Goal: Find specific page/section: Find specific page/section

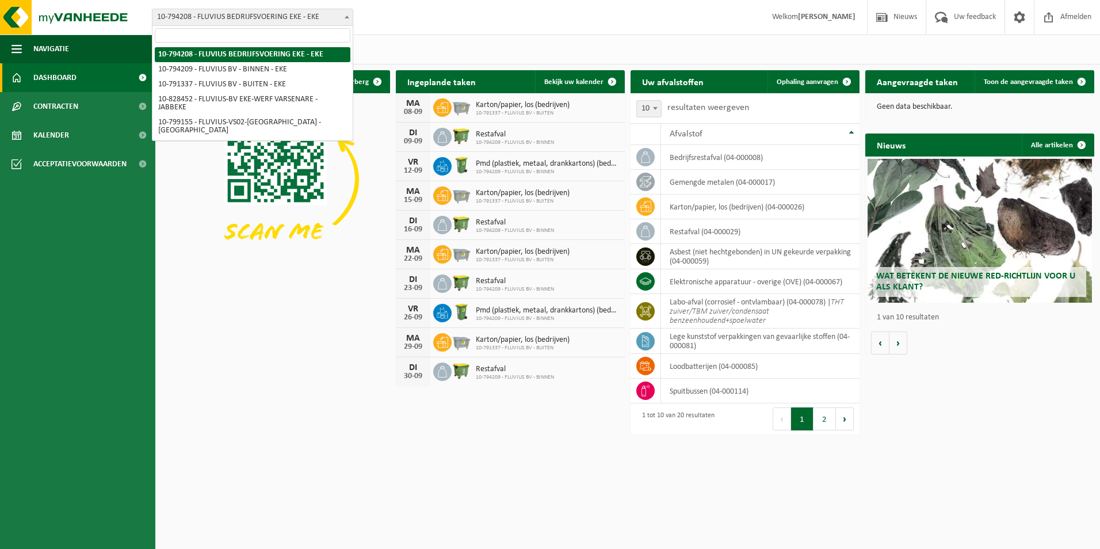
click at [345, 15] on span at bounding box center [347, 16] width 12 height 15
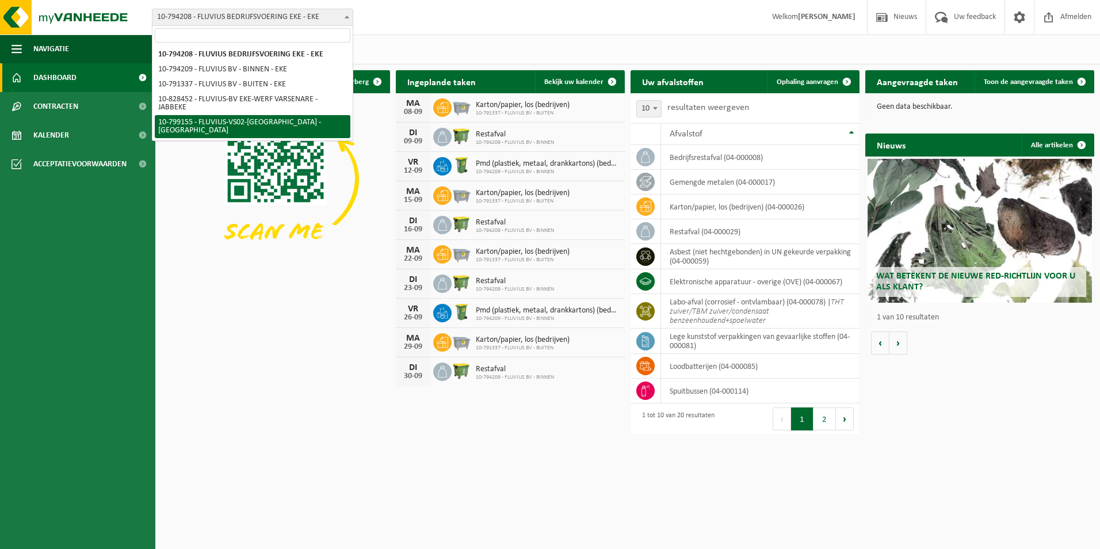
select select "33193"
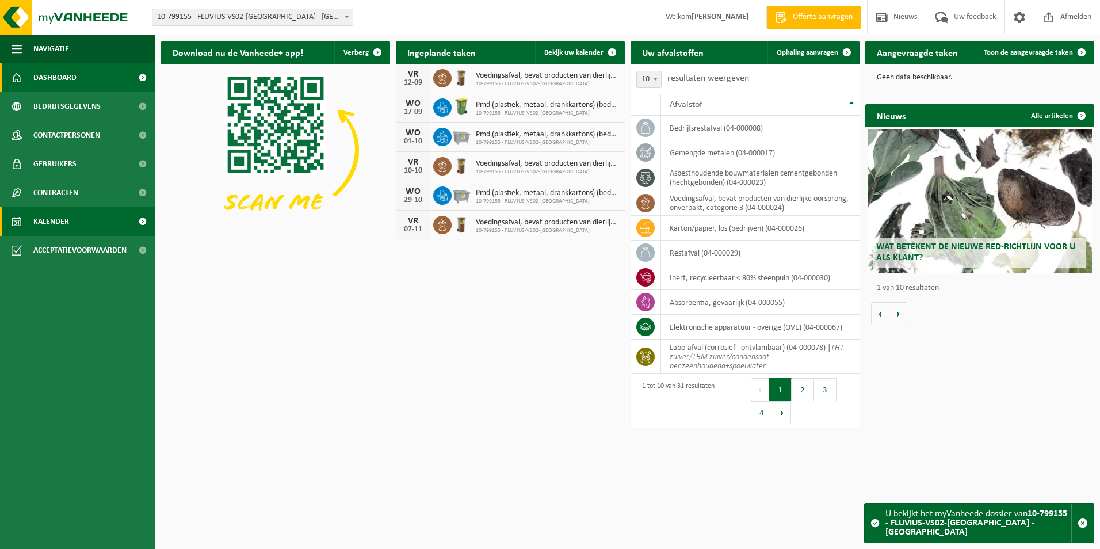
click at [72, 226] on link "Kalender" at bounding box center [77, 221] width 155 height 29
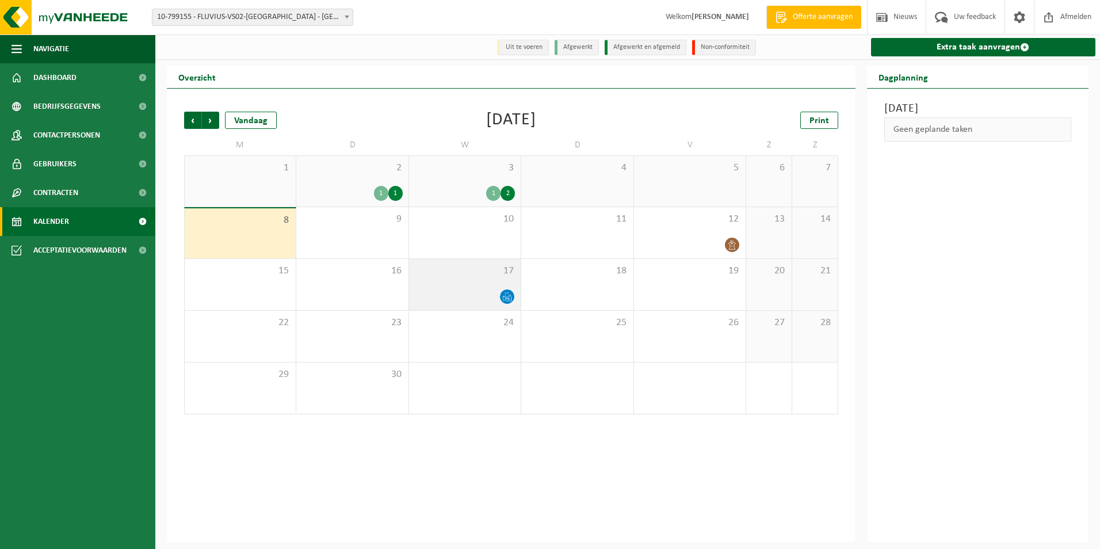
click at [499, 297] on div at bounding box center [465, 297] width 100 height 16
